Goal: Task Accomplishment & Management: Manage account settings

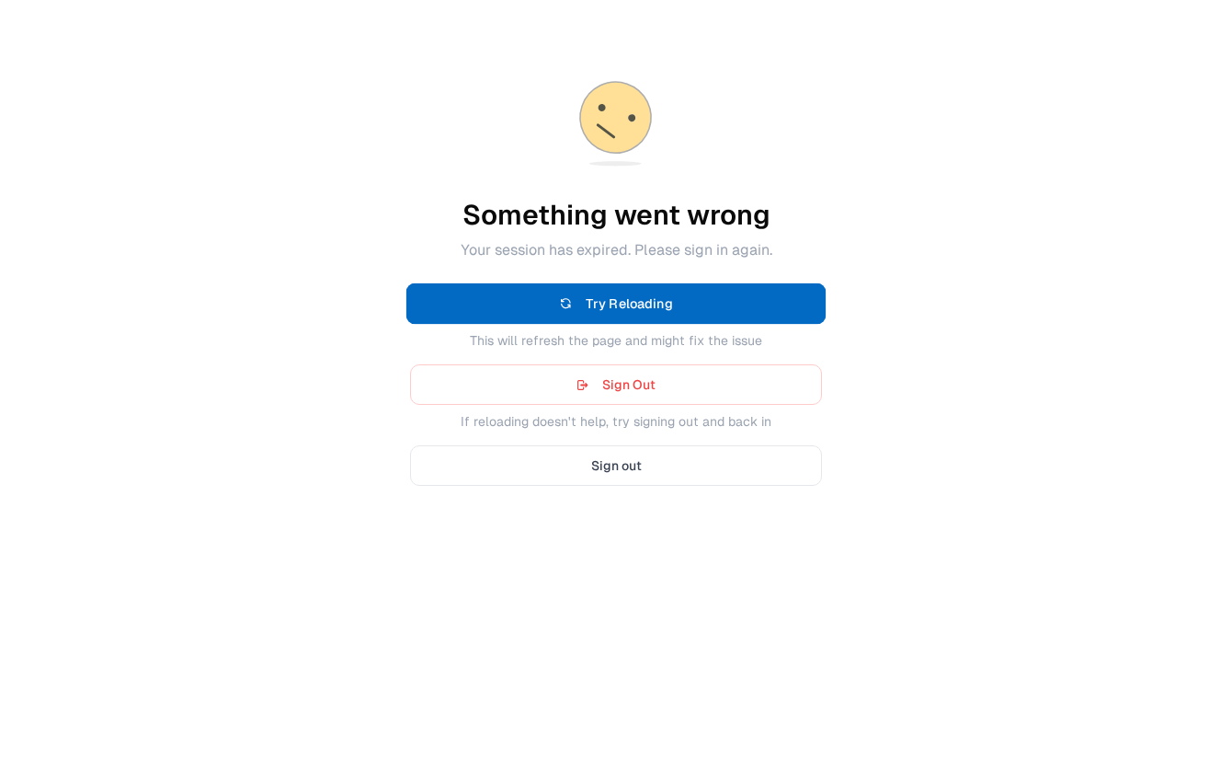
click at [716, 299] on button "Try Reloading" at bounding box center [616, 303] width 420 height 41
click at [715, 311] on button "Try Reloading" at bounding box center [616, 303] width 420 height 41
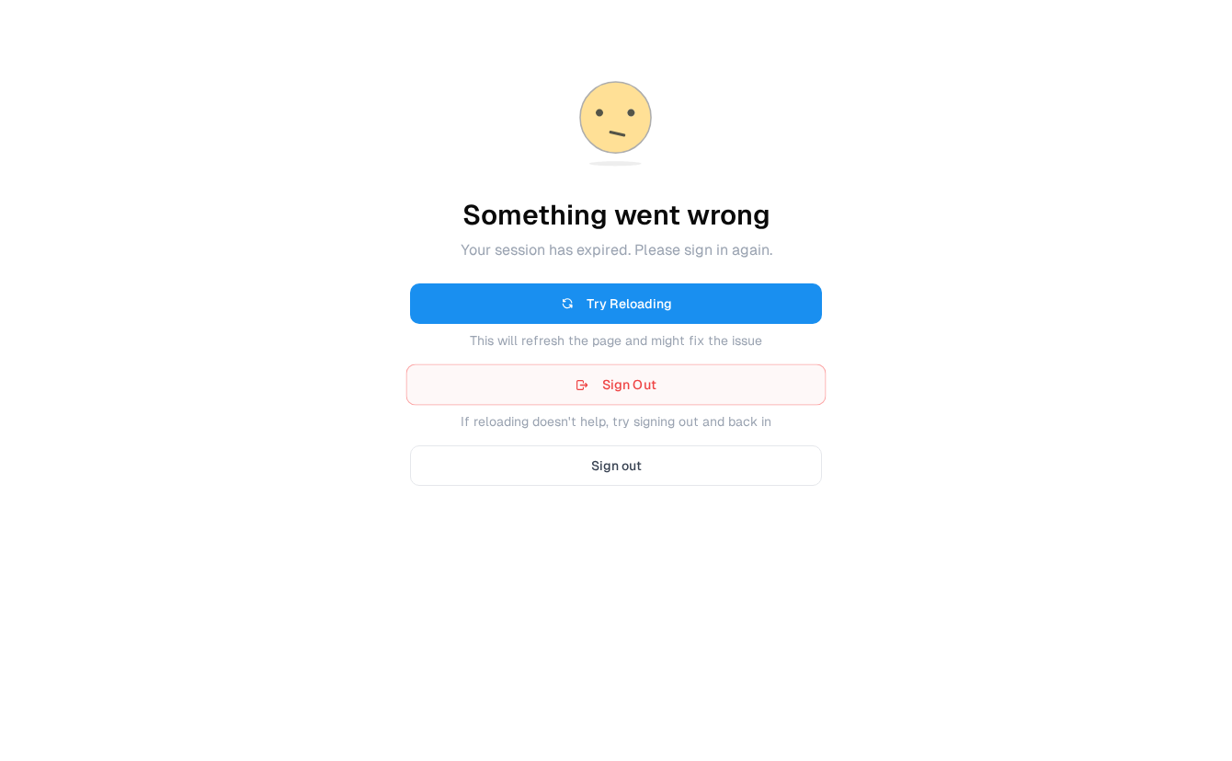
click at [761, 378] on button "Sign Out" at bounding box center [616, 384] width 420 height 41
click at [740, 374] on button "Sign Out" at bounding box center [616, 384] width 420 height 41
click at [739, 452] on button "Sign out" at bounding box center [616, 465] width 420 height 41
